Goal: Transaction & Acquisition: Purchase product/service

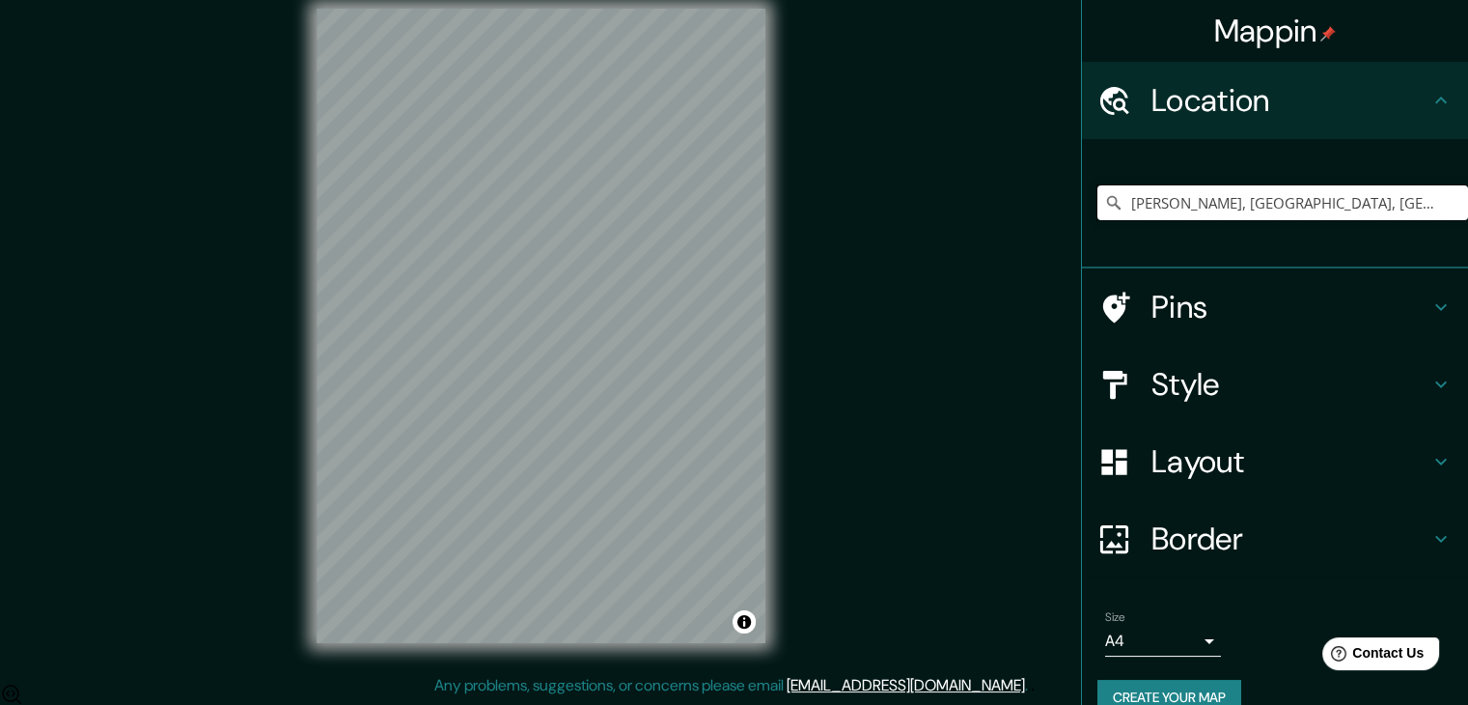
click at [1286, 207] on input "[PERSON_NAME], [GEOGRAPHIC_DATA], [GEOGRAPHIC_DATA]" at bounding box center [1283, 202] width 371 height 35
drag, startPoint x: 1317, startPoint y: 202, endPoint x: 1165, endPoint y: 208, distance: 151.7
click at [1165, 208] on input "[PERSON_NAME], [GEOGRAPHIC_DATA], [GEOGRAPHIC_DATA]" at bounding box center [1283, 202] width 371 height 35
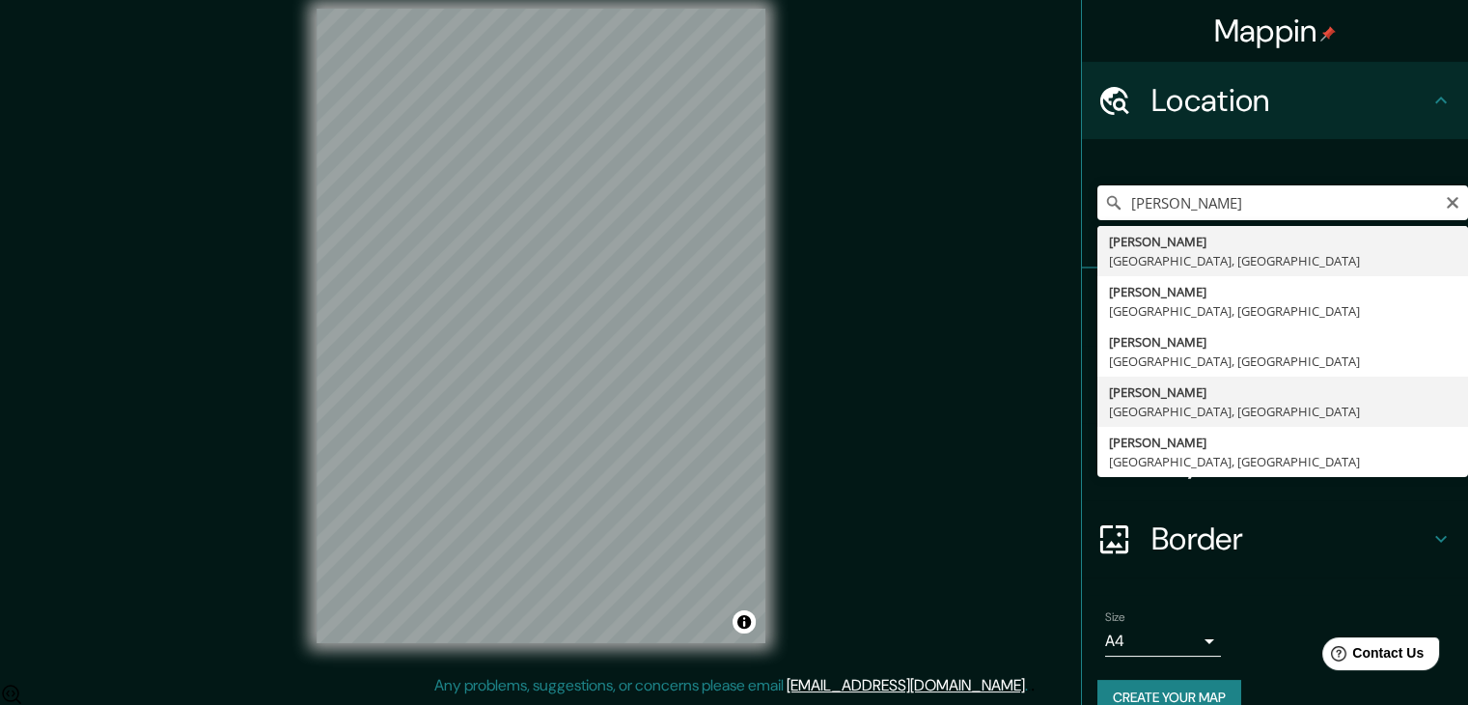
type input "[PERSON_NAME], [GEOGRAPHIC_DATA], [GEOGRAPHIC_DATA]"
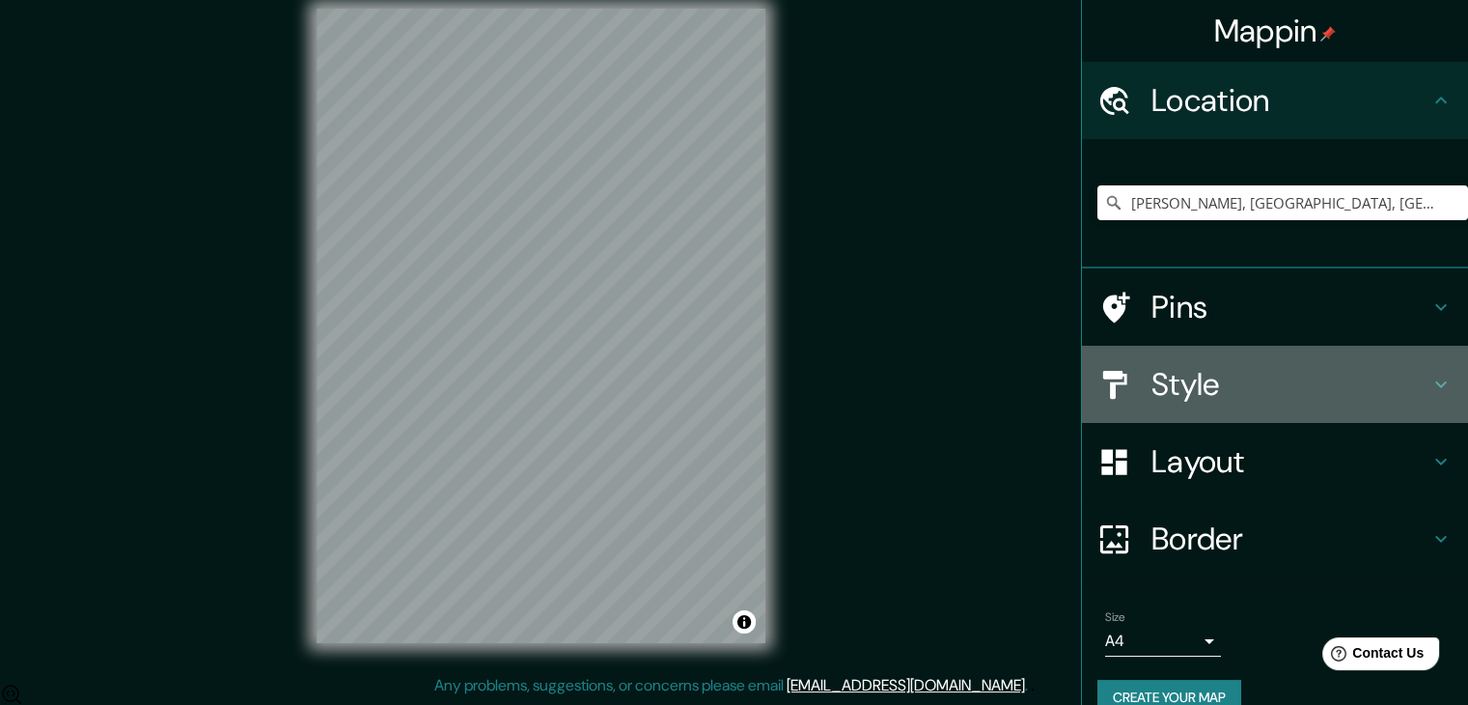
click at [1234, 377] on h4 "Style" at bounding box center [1291, 384] width 278 height 39
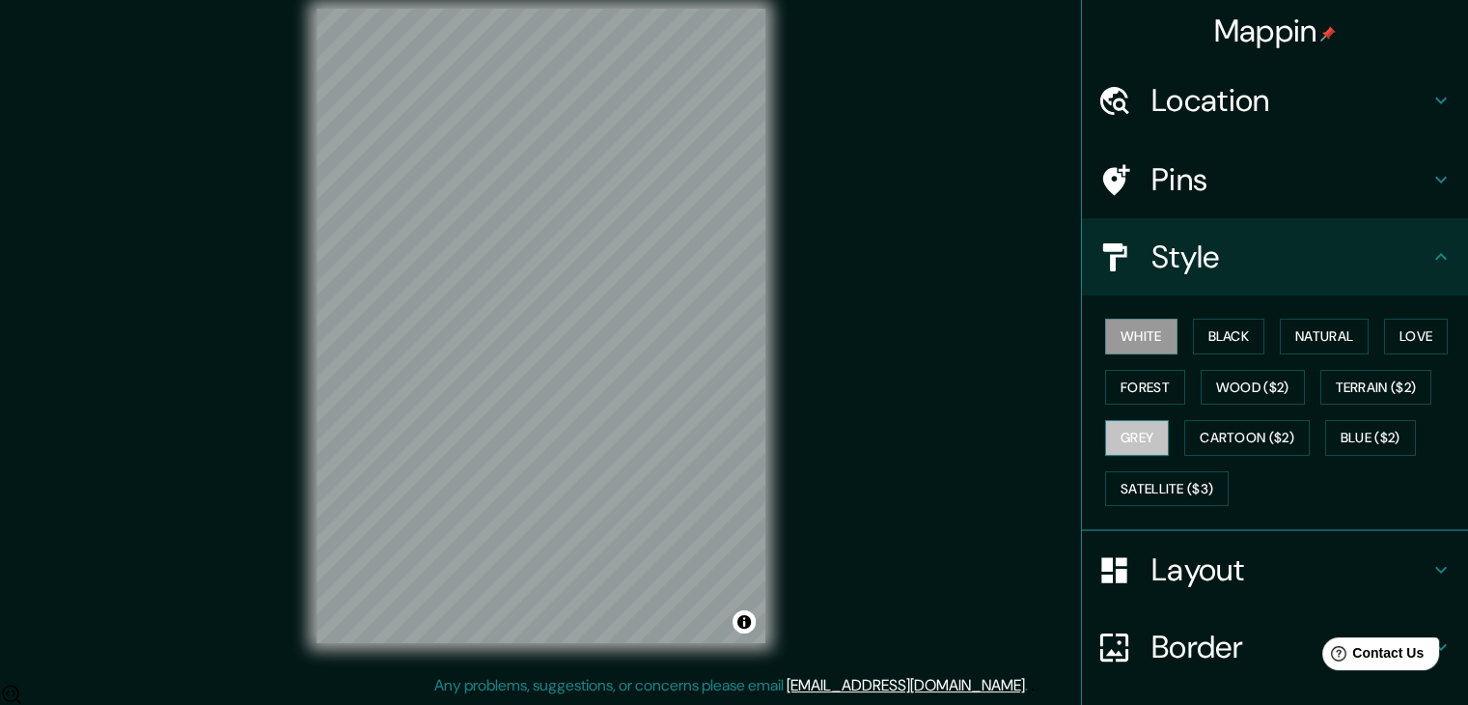
click at [1144, 431] on button "Grey" at bounding box center [1137, 438] width 64 height 36
click at [1147, 386] on button "Forest" at bounding box center [1145, 388] width 80 height 36
click at [784, 229] on div "© Mapbox © OpenStreetMap Improve this map" at bounding box center [541, 326] width 511 height 696
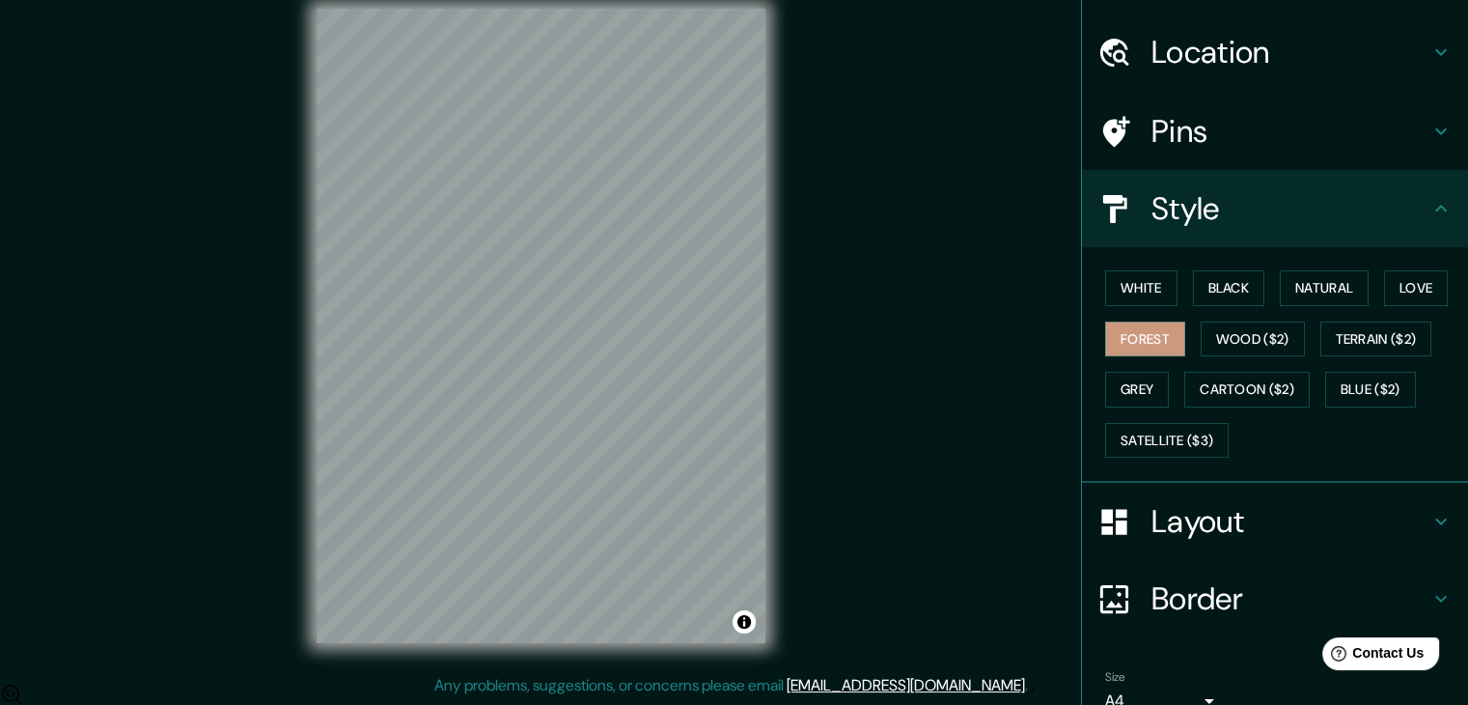
scroll to position [139, 0]
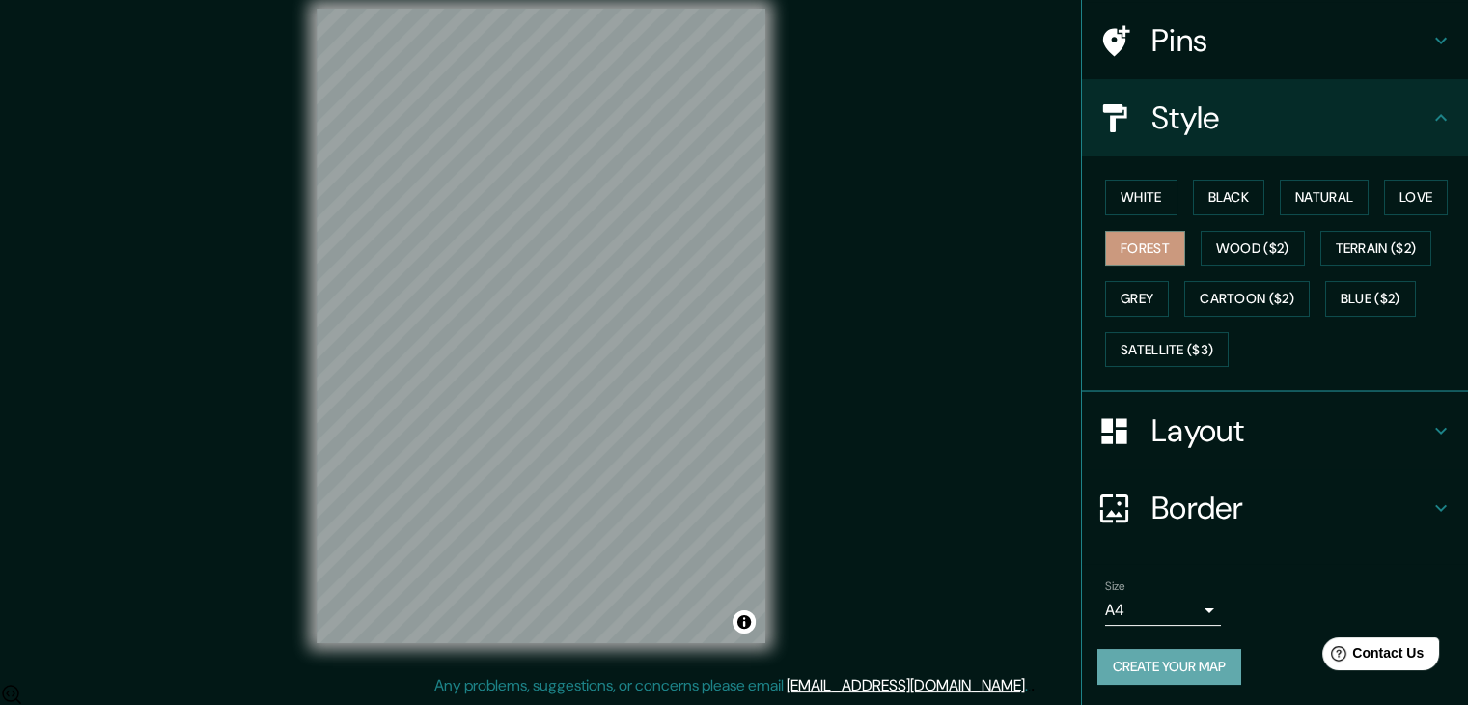
click at [1181, 658] on button "Create your map" at bounding box center [1170, 667] width 144 height 36
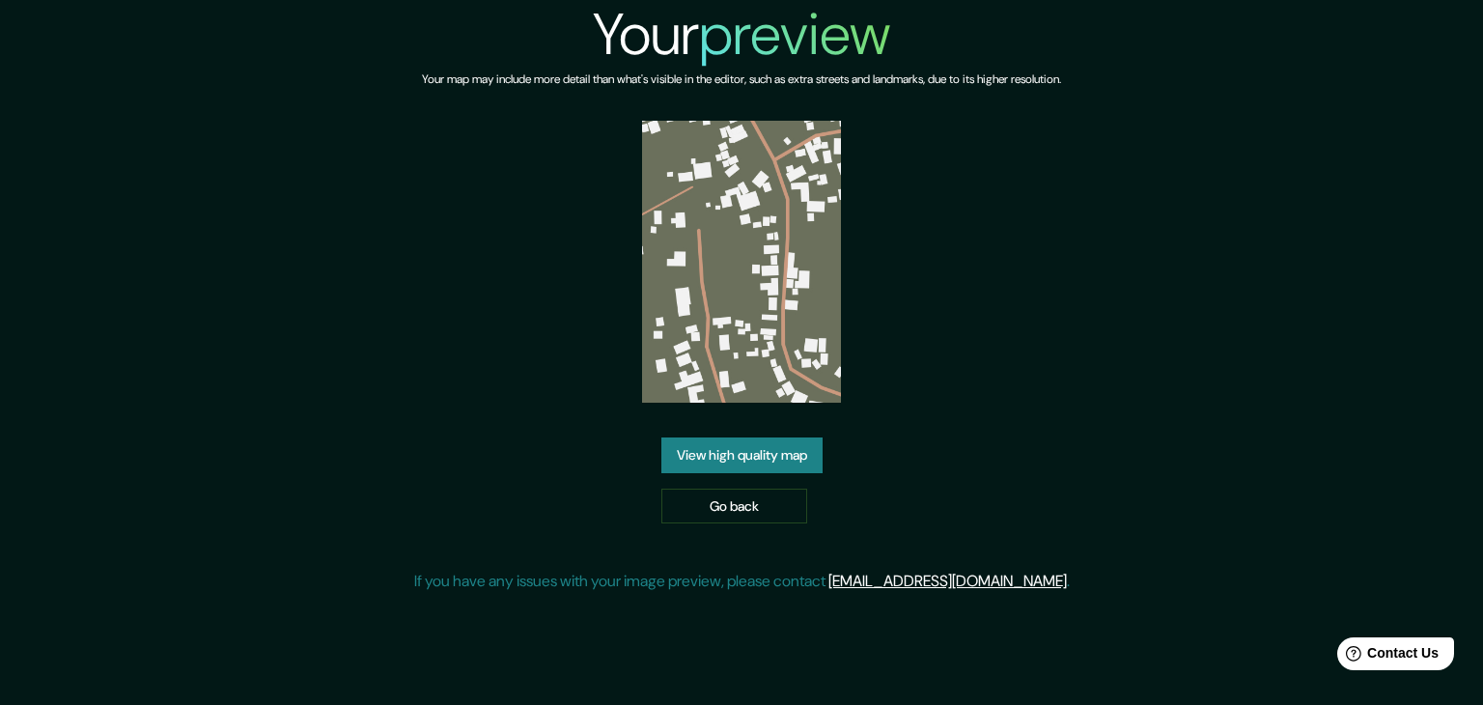
click at [734, 457] on link "View high quality map" at bounding box center [741, 455] width 161 height 36
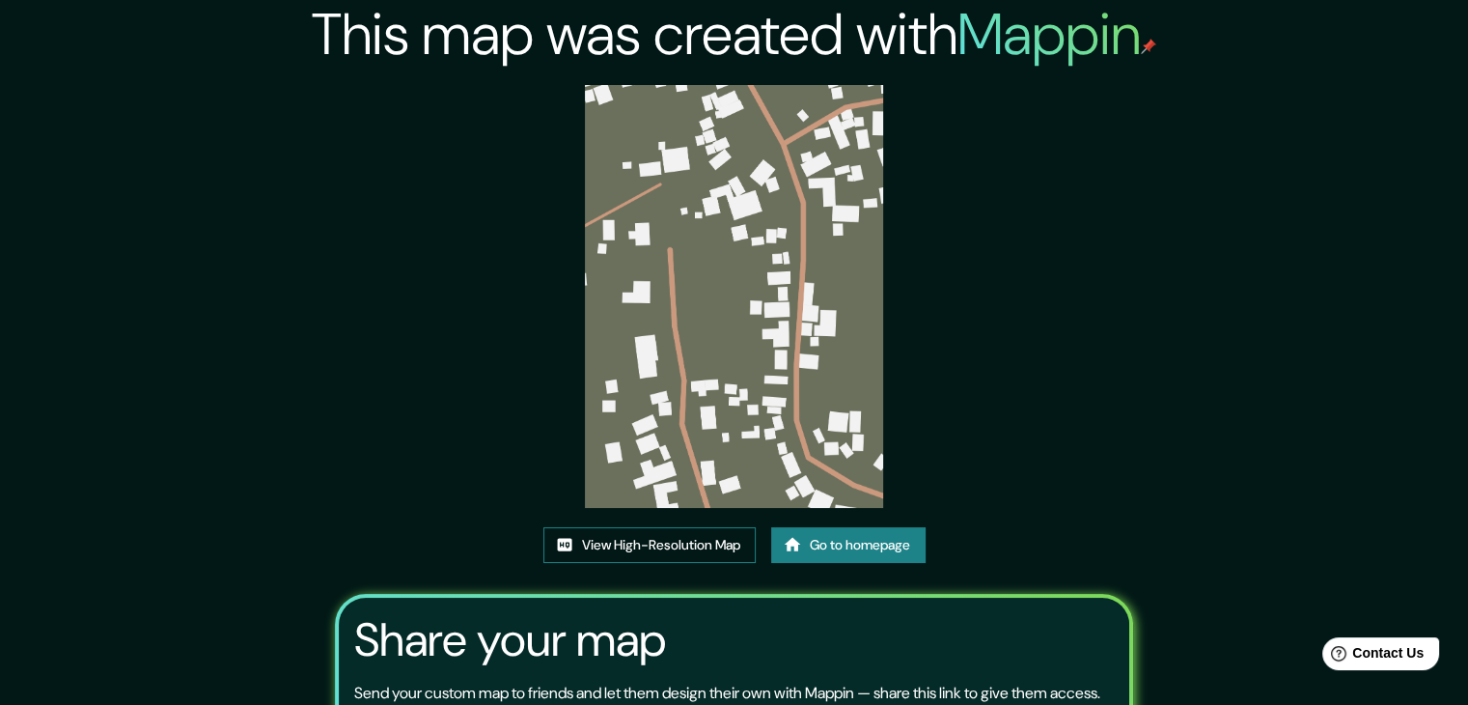
click at [699, 541] on link "View High-Resolution Map" at bounding box center [649, 545] width 212 height 36
